Goal: Information Seeking & Learning: Check status

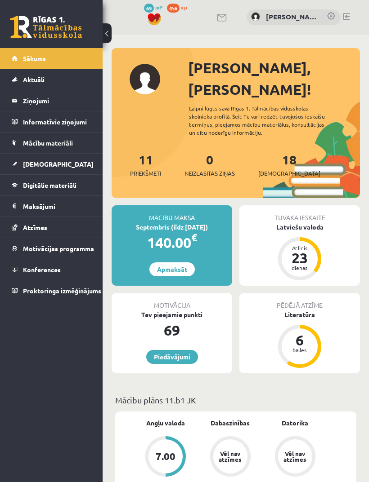
scroll to position [1298, 0]
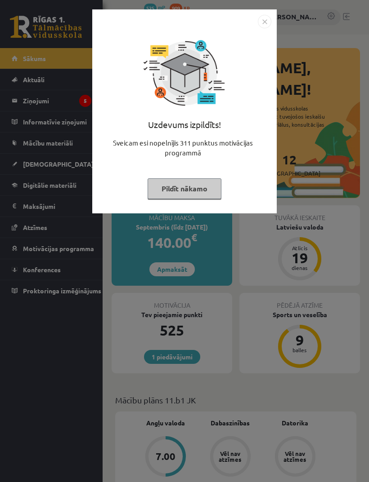
click at [298, 82] on div "Uzdevums izpildīts! Sveicam esi nopelnījis 311 punktus motivācijas programmā Pi…" at bounding box center [184, 241] width 369 height 482
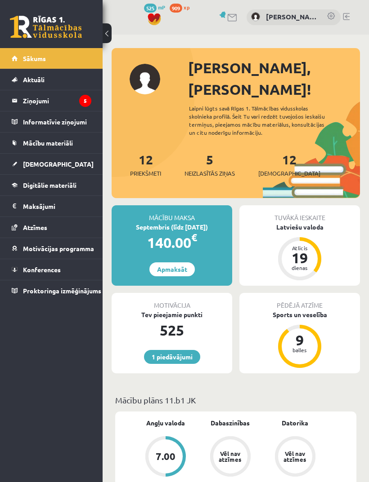
click at [308, 333] on div "9" at bounding box center [299, 340] width 27 height 14
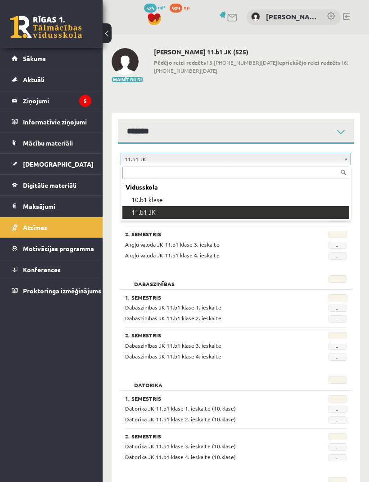
click at [282, 192] on div "Vidusskola" at bounding box center [235, 187] width 227 height 13
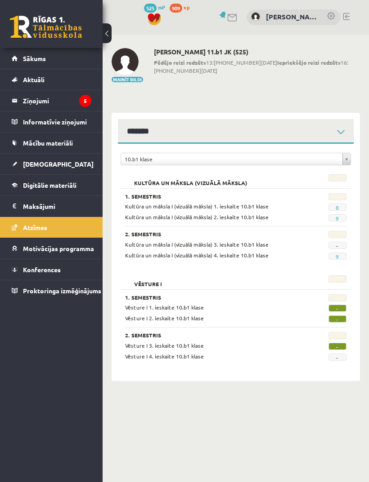
click at [75, 59] on link "Sākums" at bounding box center [52, 58] width 80 height 21
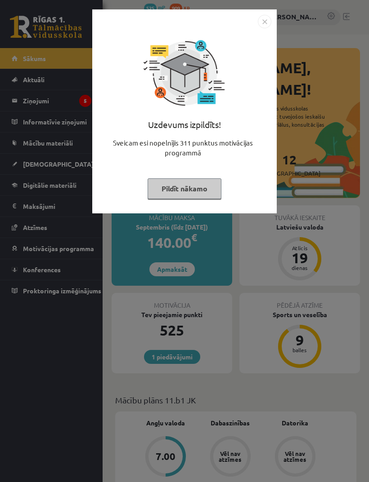
click at [201, 187] on button "Pildīt nākamo" at bounding box center [184, 188] width 74 height 21
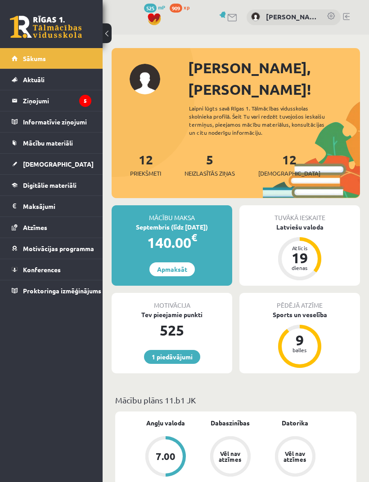
click at [71, 159] on link "[DEMOGRAPHIC_DATA]" at bounding box center [52, 164] width 80 height 21
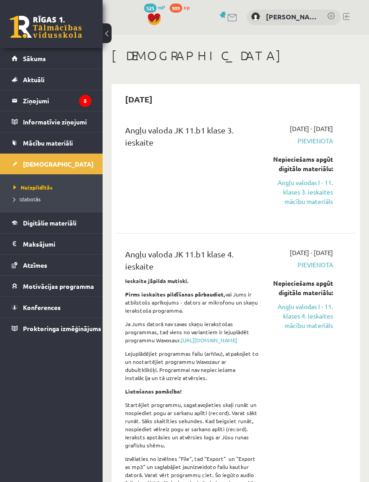
click at [29, 197] on span "Izlabotās" at bounding box center [26, 199] width 27 height 7
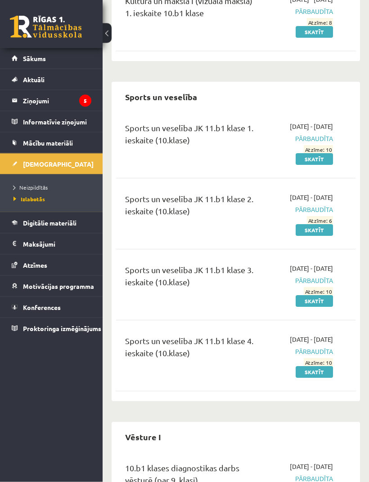
scroll to position [344, 0]
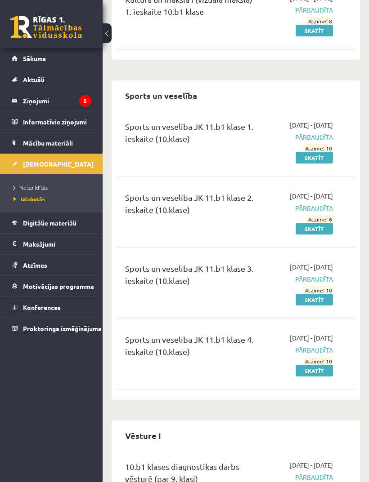
click at [319, 235] on link "Skatīt" at bounding box center [313, 229] width 37 height 12
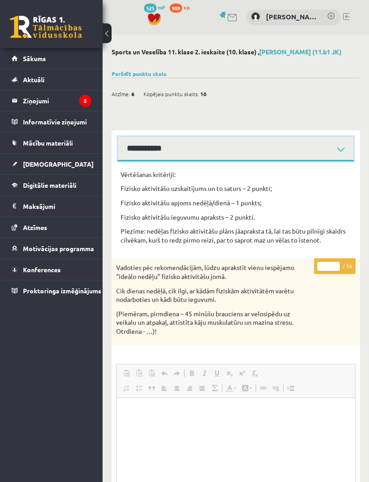
click at [337, 147] on select "**********" at bounding box center [236, 149] width 236 height 25
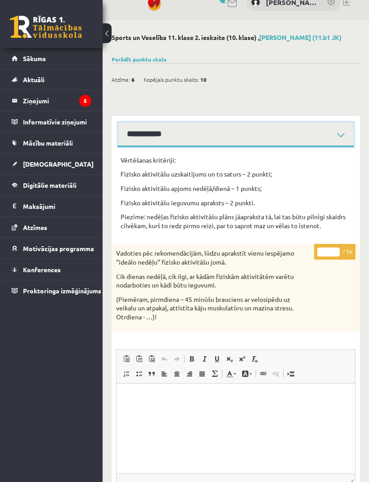
scroll to position [14, 0]
click at [333, 132] on select "**********" at bounding box center [236, 135] width 236 height 25
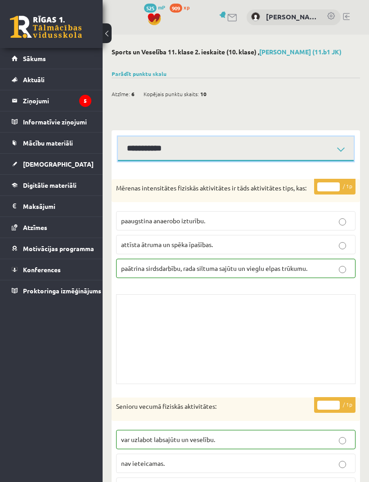
click at [312, 143] on select "**********" at bounding box center [236, 149] width 236 height 25
select select "**********"
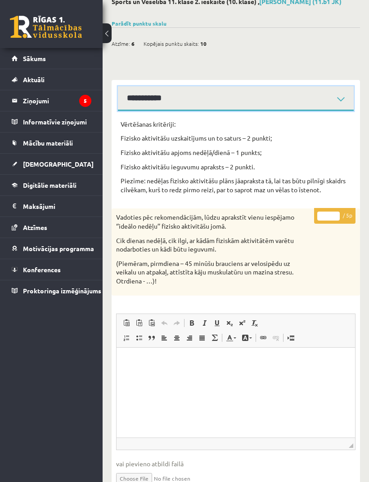
scroll to position [51, 0]
click at [271, 187] on p "Piezīme: nedēļas fizisko aktivitāšu plāns jāapraksta tā, lai tas būtu pilnīgi s…" at bounding box center [235, 185] width 230 height 18
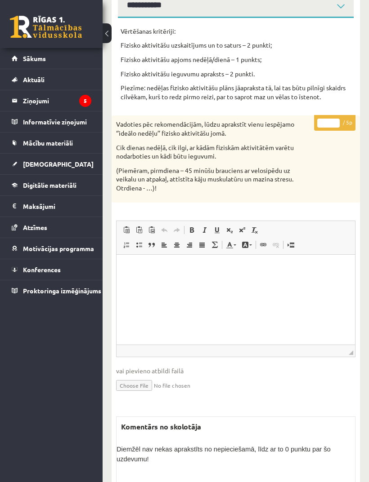
scroll to position [162, 0]
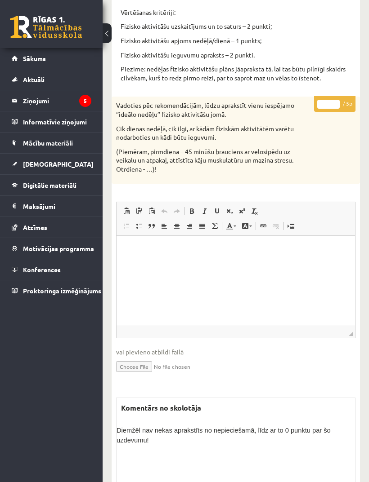
click at [315, 263] on html at bounding box center [235, 249] width 238 height 27
click at [307, 153] on p "(Piemēram, pirmdiena – 45 minūšu brauciens ar velosipēdu uz veikalu un atpakaļ,…" at bounding box center [213, 160] width 194 height 27
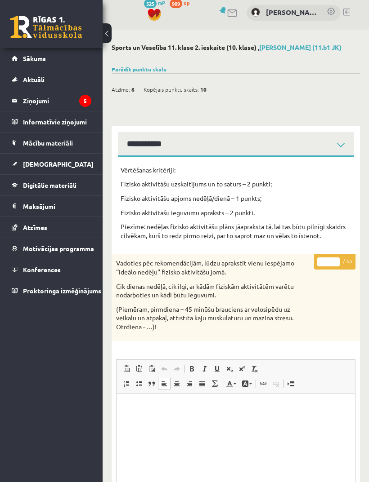
scroll to position [0, 0]
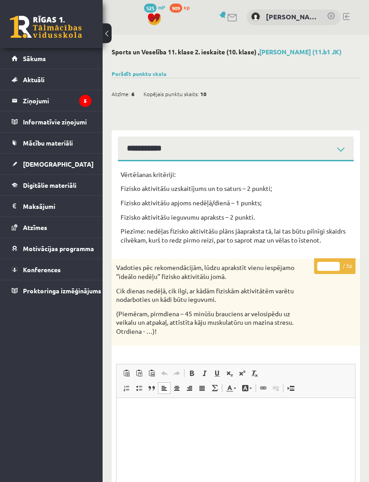
click at [67, 164] on link "[DEMOGRAPHIC_DATA]" at bounding box center [52, 164] width 80 height 21
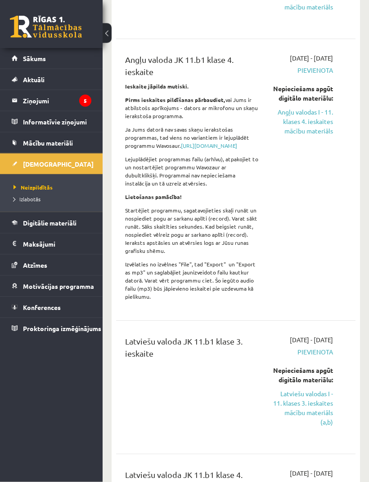
scroll to position [217, 0]
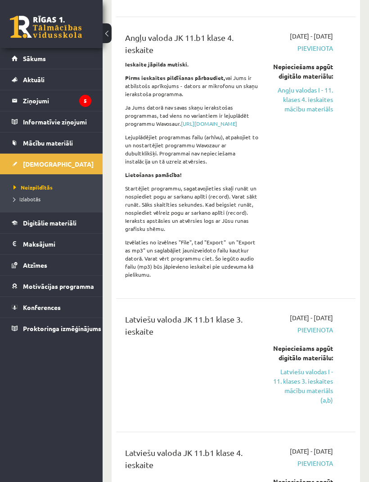
click at [30, 198] on span "Izlabotās" at bounding box center [26, 199] width 27 height 7
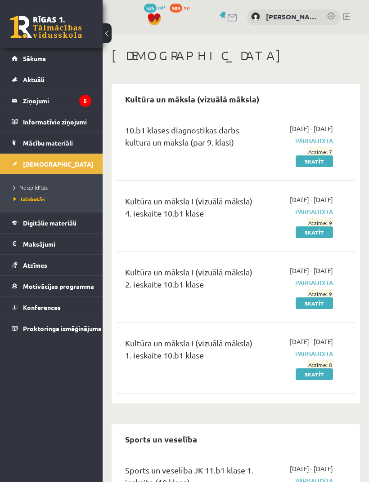
click at [37, 187] on span "Neizpildītās" at bounding box center [30, 187] width 34 height 7
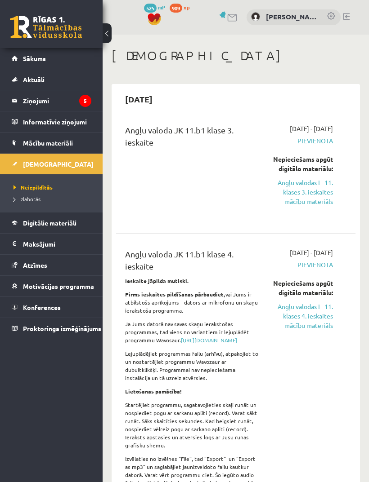
click at [59, 106] on legend "Ziņojumi 5" at bounding box center [57, 100] width 68 height 21
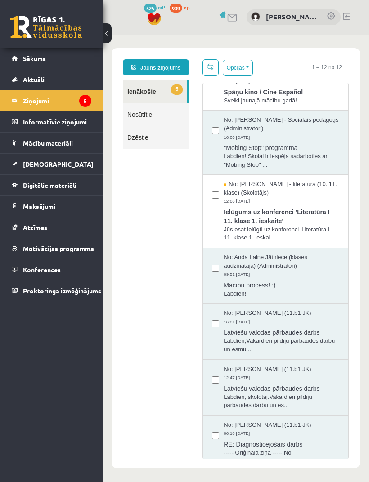
scroll to position [288, 0]
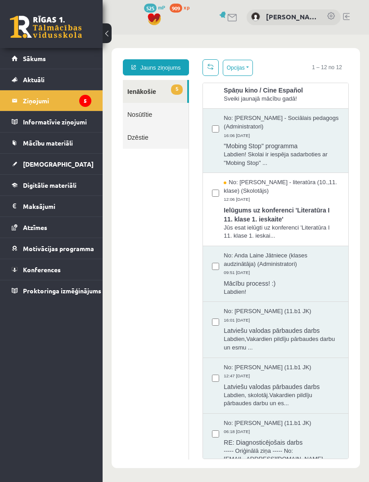
click at [306, 204] on span "Ielūgums uz konferenci 'Literatūra I 11. klase 1. ieskaite'" at bounding box center [281, 214] width 116 height 20
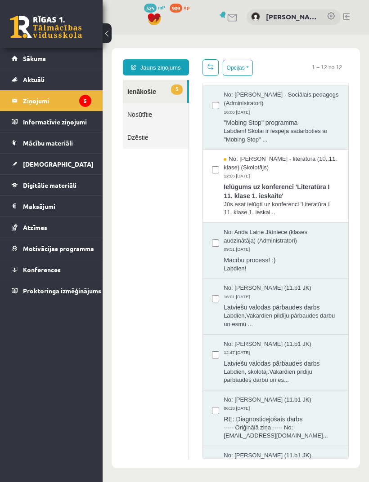
scroll to position [311, 0]
click at [324, 181] on span "Ielūgums uz konferenci 'Literatūra I 11. klase 1. ieskaite'" at bounding box center [281, 191] width 116 height 20
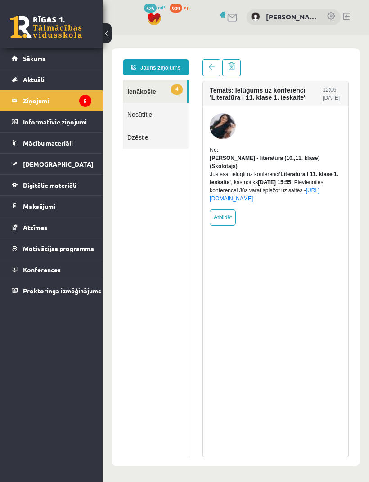
scroll to position [0, 0]
click at [205, 67] on link at bounding box center [211, 67] width 18 height 17
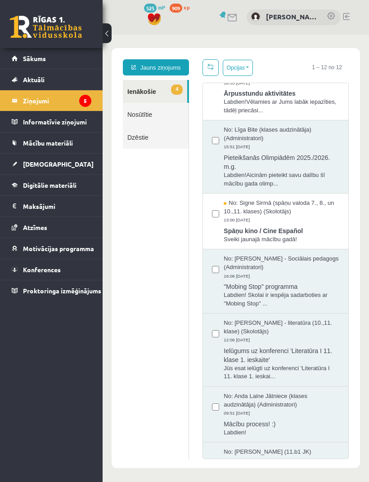
scroll to position [146, 0]
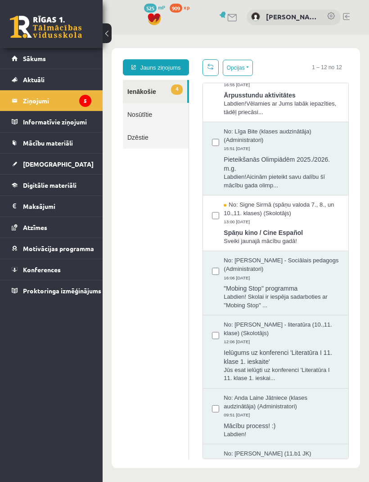
click at [326, 219] on div "No: Signe Sirmā (spāņu valoda 7., 8., un 10.,11. klases) (Skolotājs) 13:00 10/0…" at bounding box center [281, 213] width 116 height 25
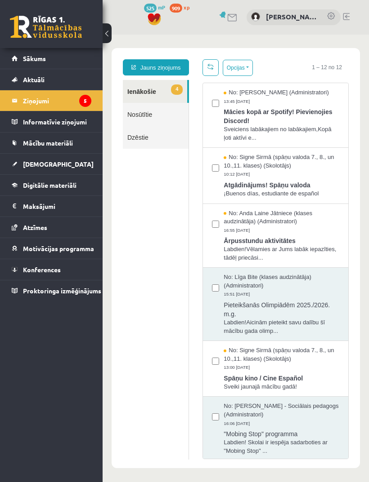
scroll to position [0, 0]
click at [323, 245] on span "Labdien!Vēlamies ar Jums labāk iepazīties, tādēļ priecāsi..." at bounding box center [281, 253] width 116 height 17
click at [329, 178] on span "Atgādinājums! Spāņu valoda" at bounding box center [281, 183] width 116 height 11
click at [337, 117] on span "Mācies kopā ar Spotify! Pievienojies Discord!" at bounding box center [281, 115] width 116 height 20
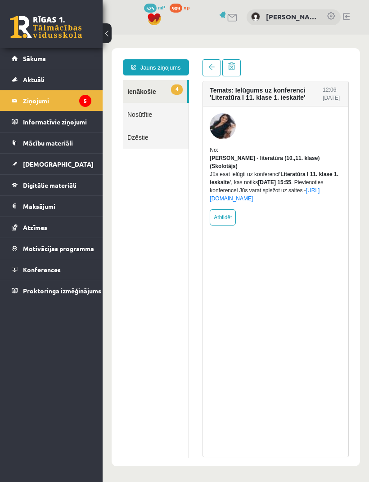
click at [205, 70] on link at bounding box center [211, 67] width 18 height 17
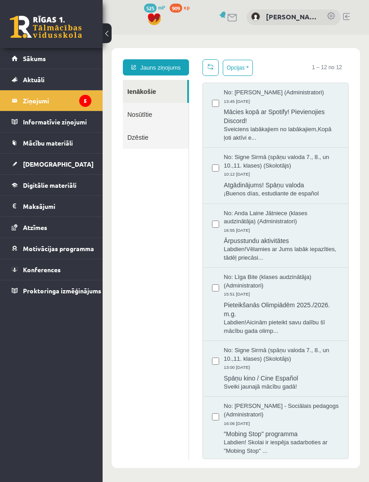
click at [51, 103] on legend "Ziņojumi 5" at bounding box center [57, 100] width 68 height 21
click at [54, 50] on link "Sākums" at bounding box center [52, 58] width 80 height 21
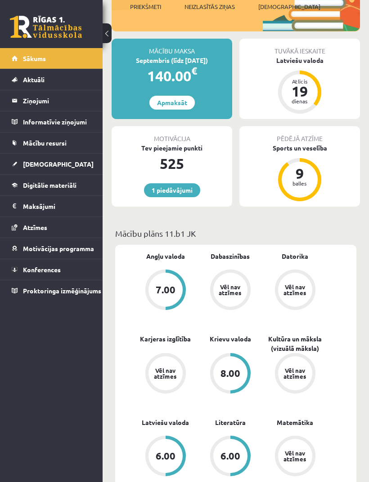
scroll to position [173, 0]
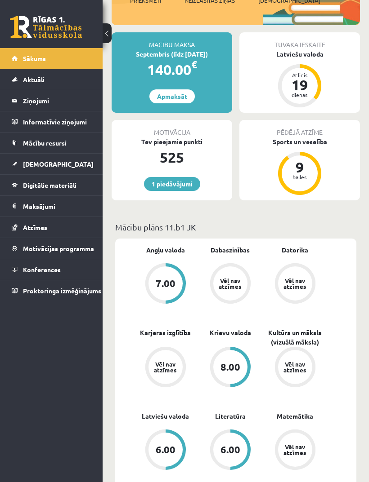
click at [54, 103] on legend "Ziņojumi 0" at bounding box center [57, 100] width 68 height 21
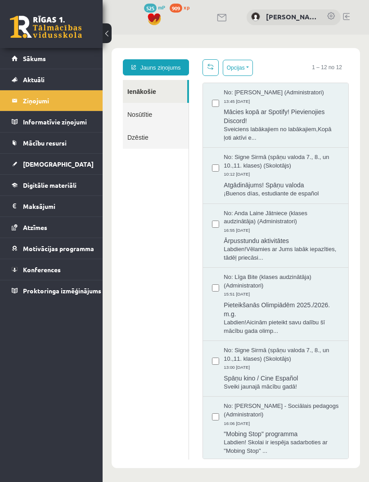
click at [50, 55] on link "Sākums" at bounding box center [52, 58] width 80 height 21
